Goal: Transaction & Acquisition: Purchase product/service

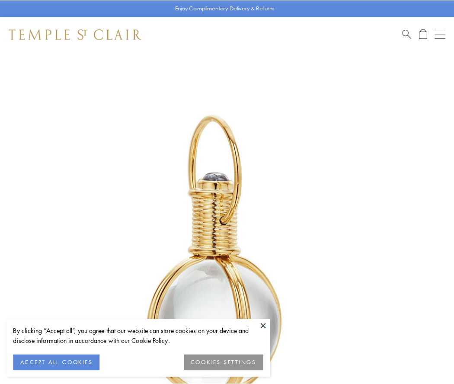
scroll to position [226, 0]
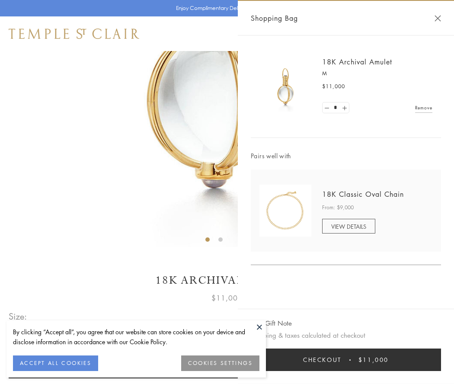
click at [346, 360] on button "Checkout $11,000" at bounding box center [346, 360] width 190 height 23
